Goal: Navigation & Orientation: Find specific page/section

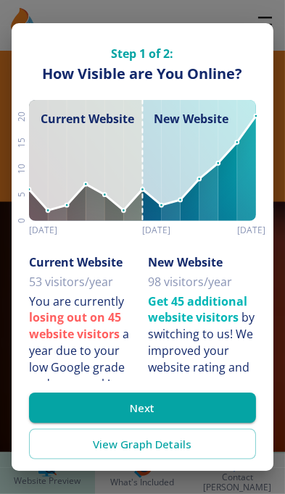
click at [62, 406] on button "Next" at bounding box center [142, 408] width 227 height 30
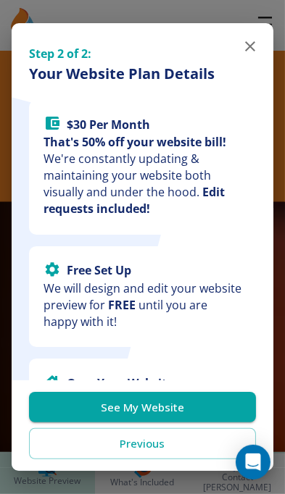
click at [62, 401] on button "See My Website" at bounding box center [142, 408] width 227 height 30
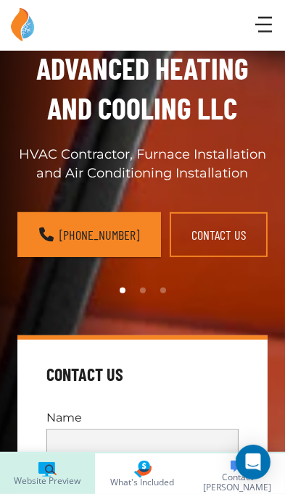
scroll to position [239, 0]
